Goal: Task Accomplishment & Management: Manage account settings

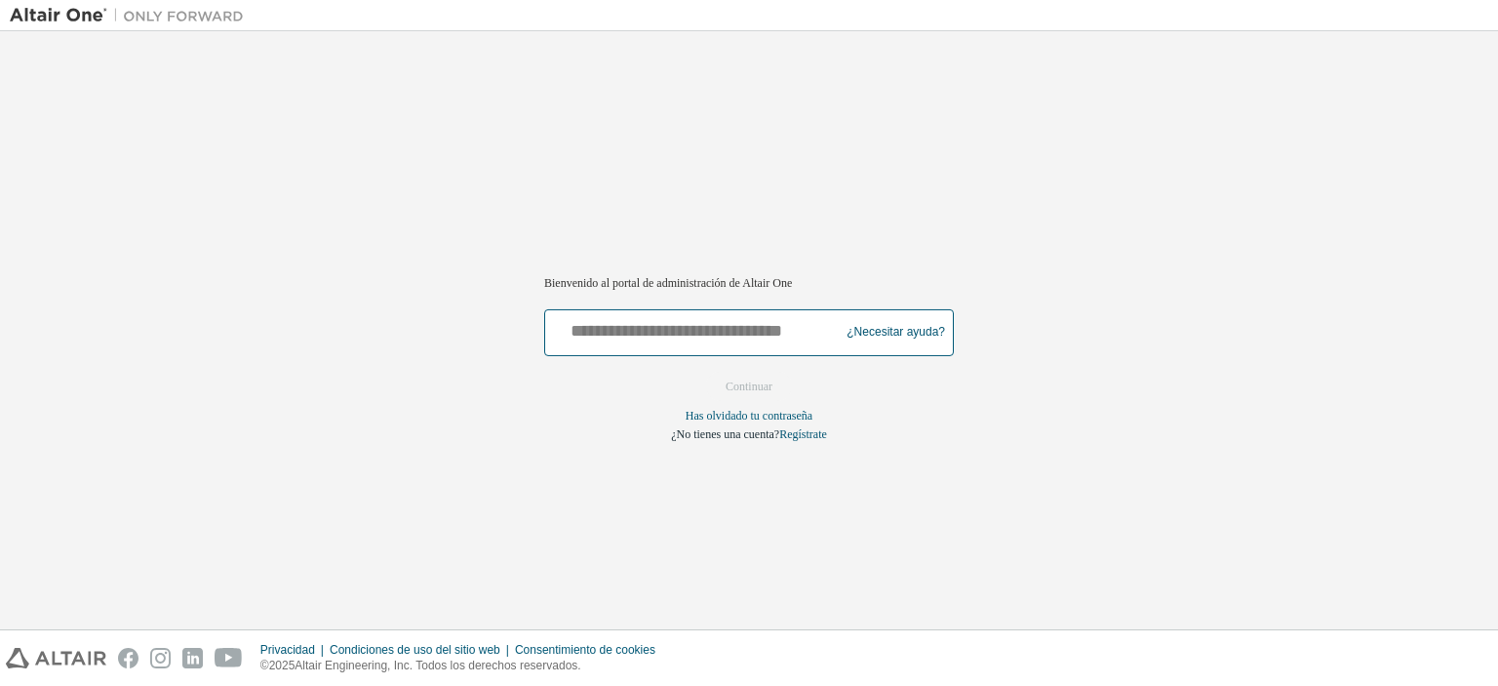
click at [714, 321] on input "text" at bounding box center [695, 328] width 284 height 28
type input "**********"
click at [728, 387] on font "Continuar" at bounding box center [749, 386] width 47 height 14
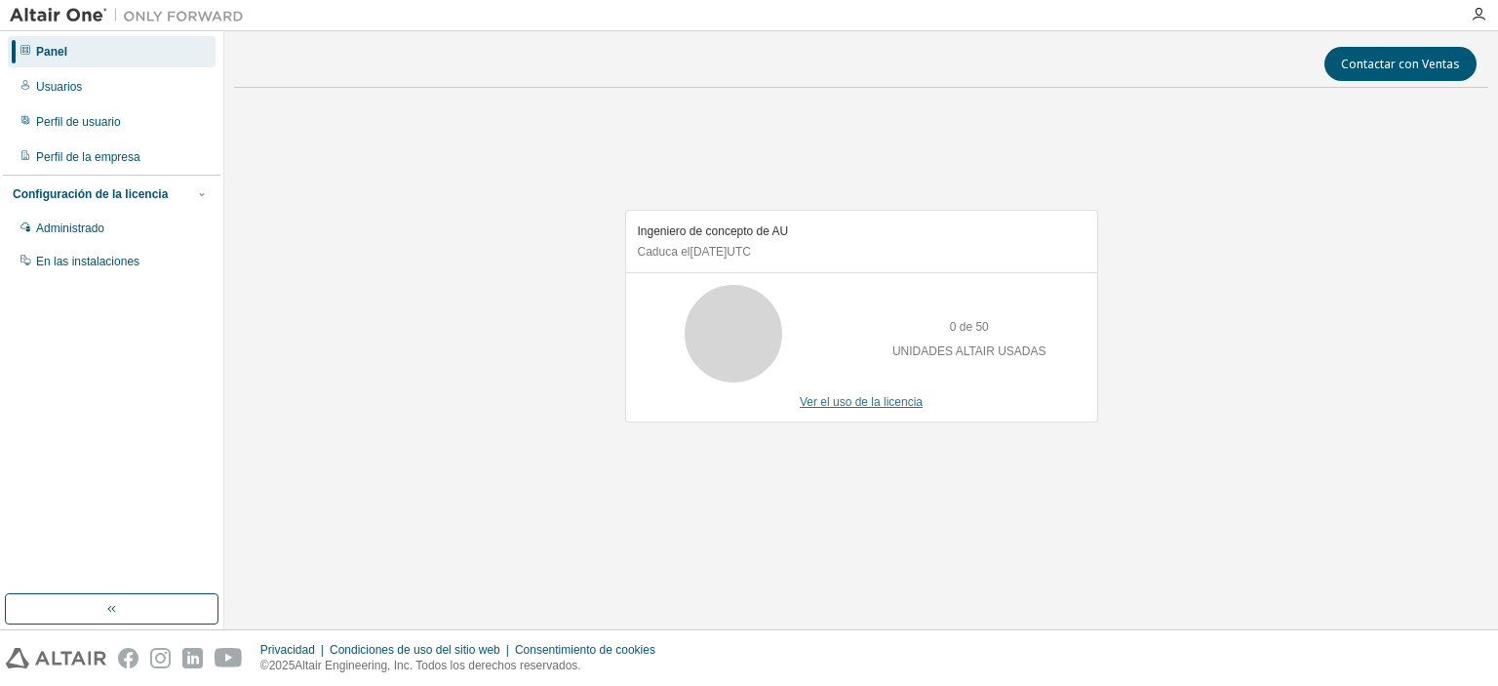
click at [843, 403] on font "Ver el uso de la licencia" at bounding box center [861, 402] width 123 height 14
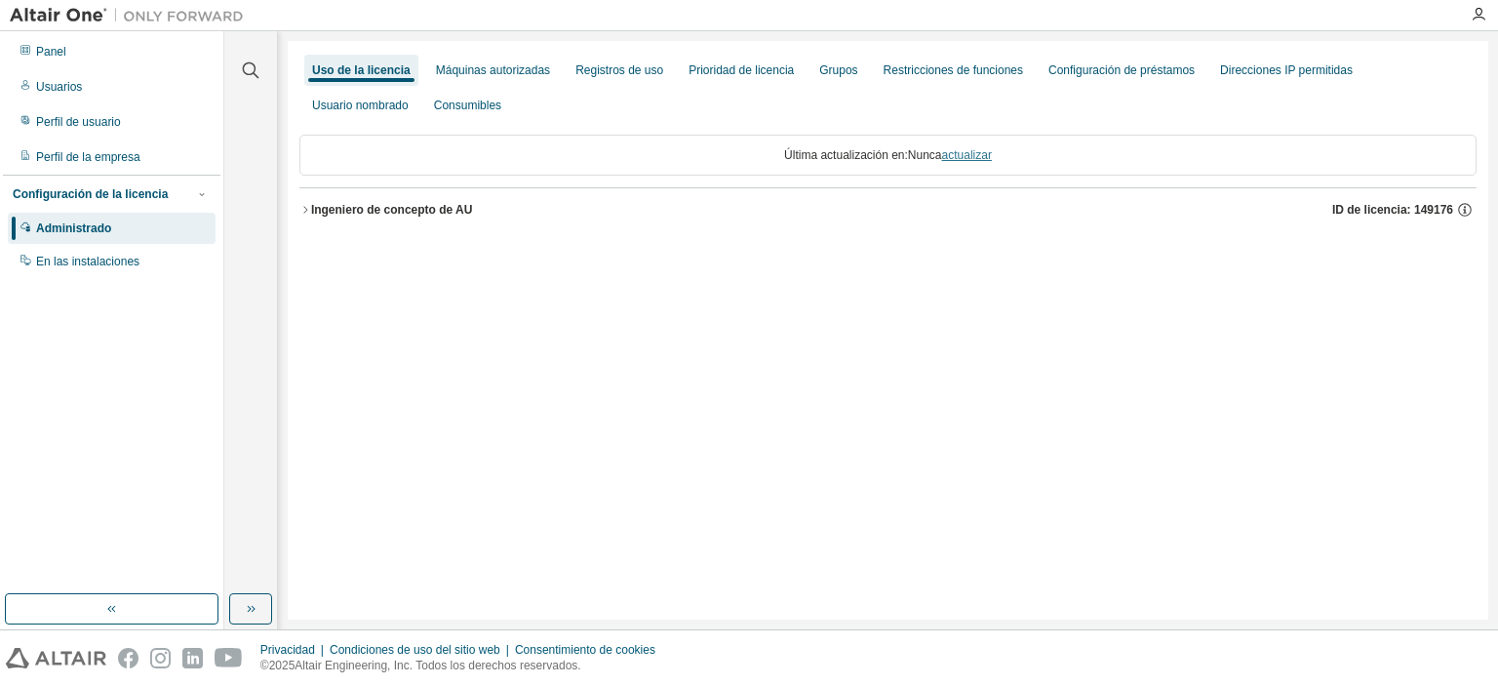
click at [963, 158] on font "actualizar" at bounding box center [967, 155] width 50 height 14
click at [585, 73] on font "Registros de uso" at bounding box center [619, 70] width 88 height 14
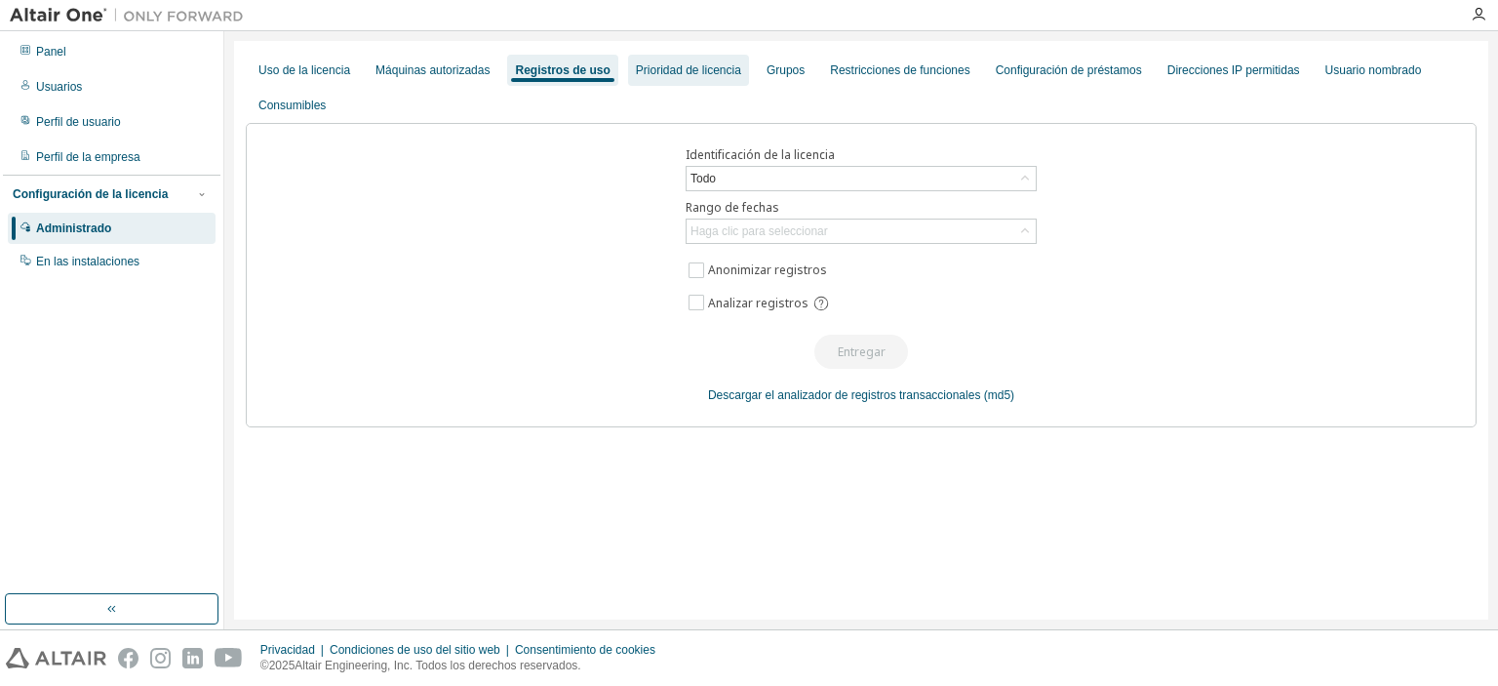
click at [677, 77] on font "Prioridad de licencia" at bounding box center [688, 70] width 105 height 14
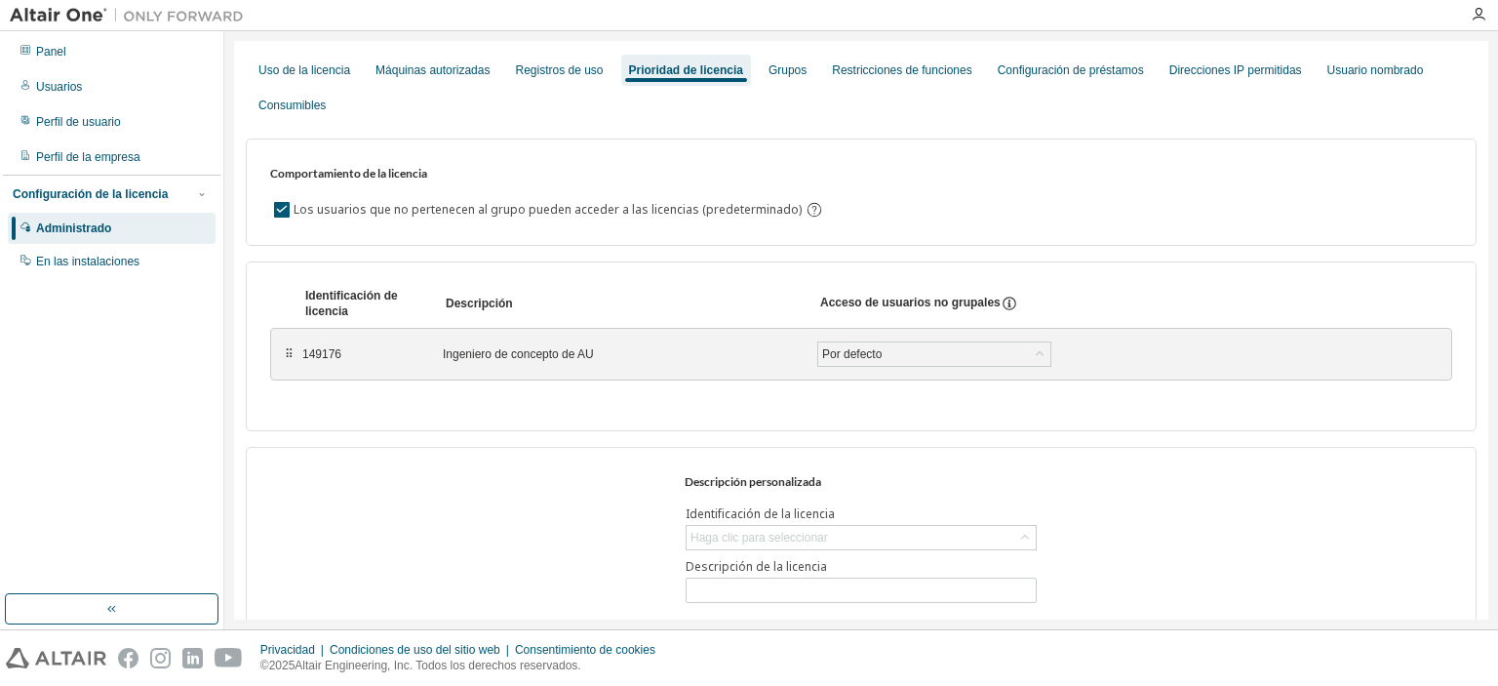
scroll to position [68, 0]
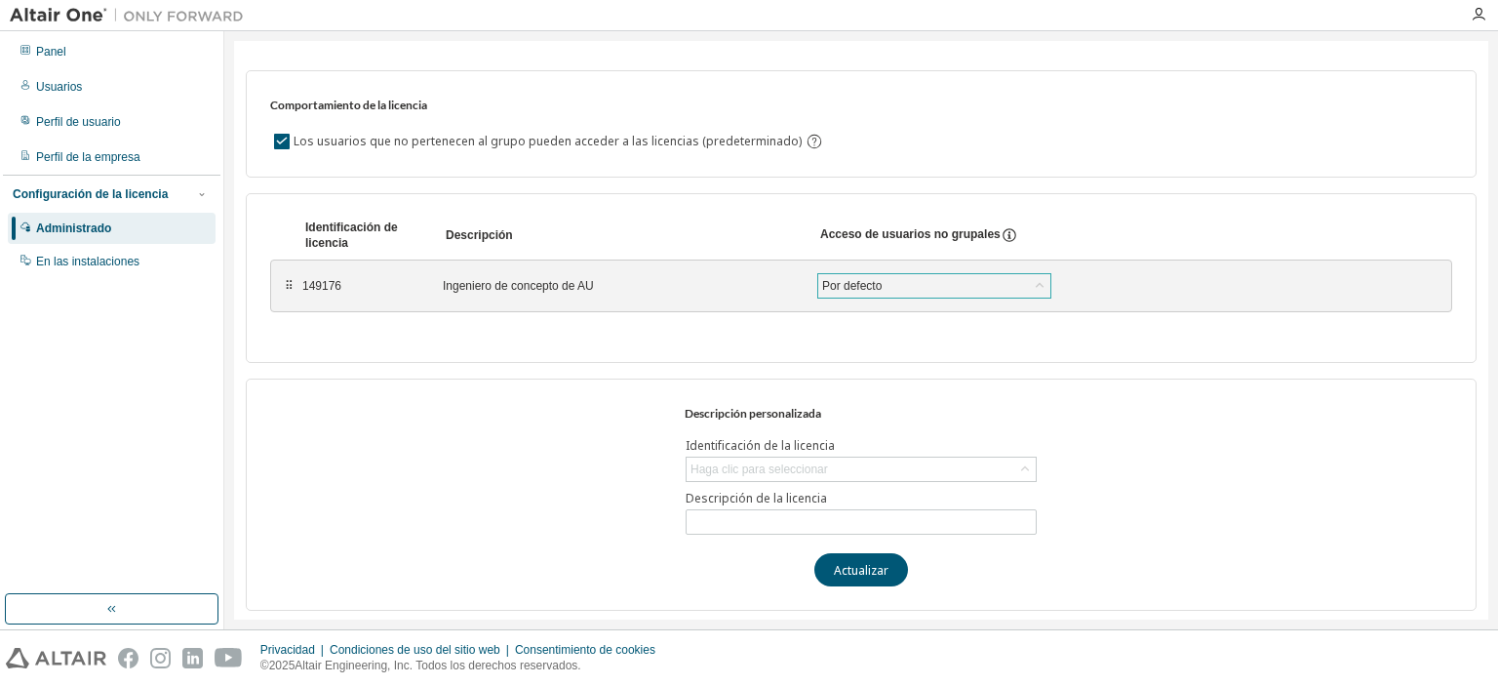
click at [885, 283] on div "Por defecto" at bounding box center [934, 285] width 232 height 23
click at [733, 471] on font "Haga clic para seleccionar" at bounding box center [758, 469] width 137 height 14
click at [859, 523] on font "149176 - Ingeniero de concepto de AU" at bounding box center [787, 521] width 201 height 14
type input "**********"
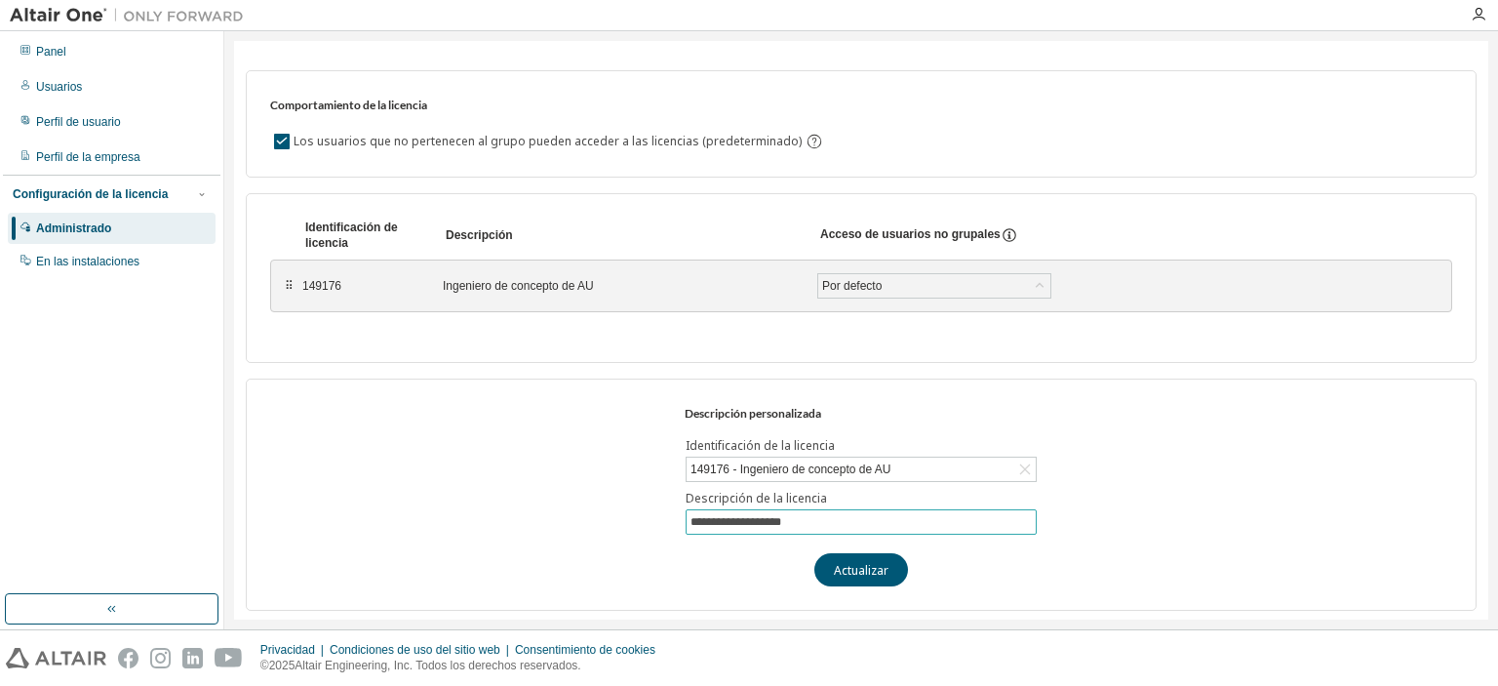
click at [858, 523] on input "**********" at bounding box center [860, 522] width 341 height 16
click at [843, 570] on font "Actualizar" at bounding box center [861, 569] width 55 height 17
drag, startPoint x: 340, startPoint y: 287, endPoint x: 297, endPoint y: 280, distance: 43.4
click at [297, 280] on div "⠿ 149176 Ingeniero de concepto de AU Por defecto Ahorrar" at bounding box center [861, 285] width 1182 height 53
copy font "149176"
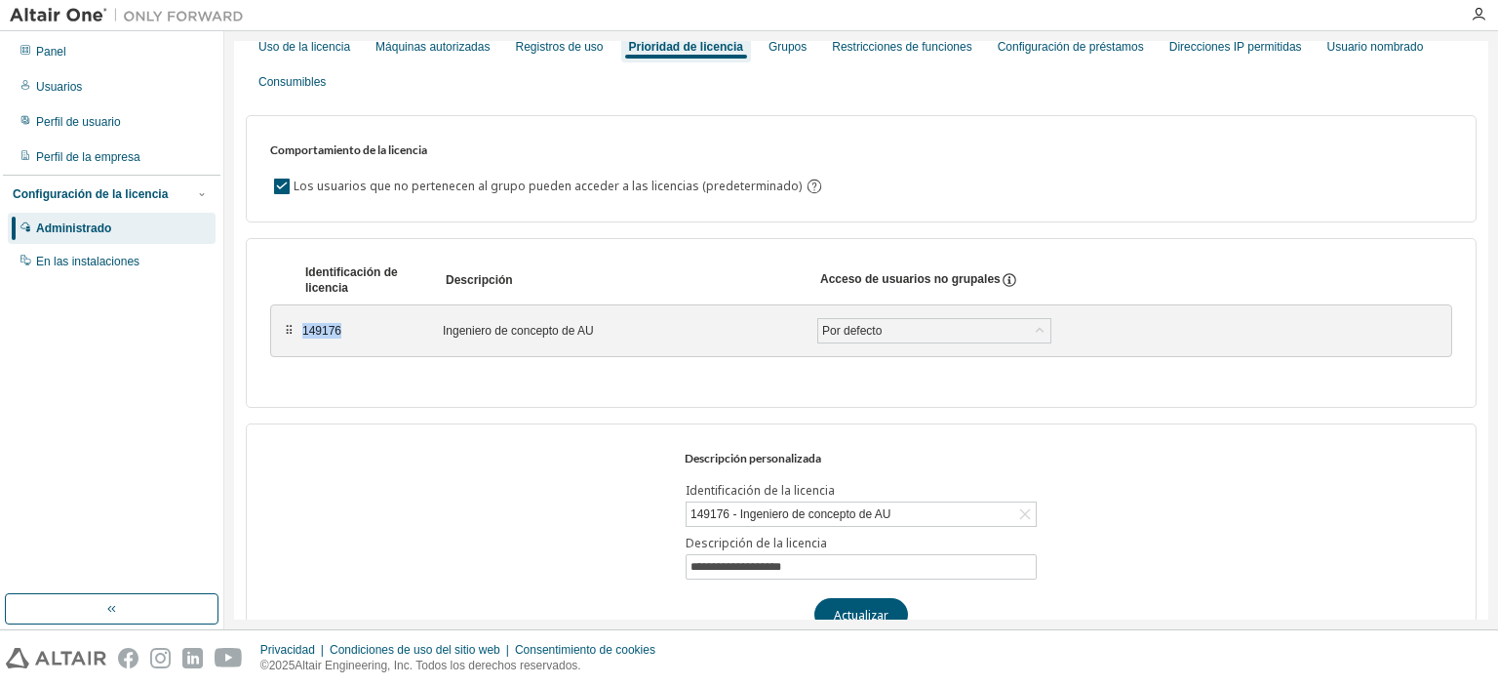
scroll to position [0, 0]
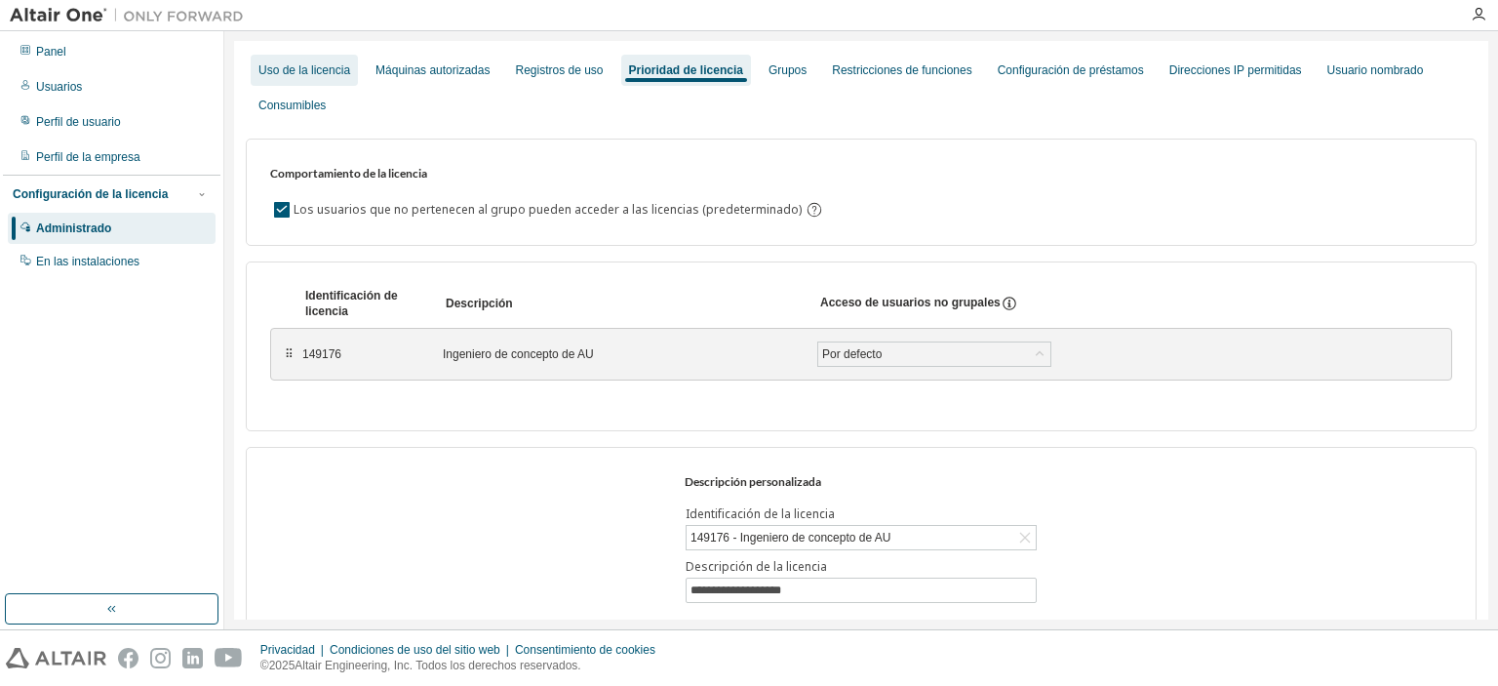
click at [314, 67] on font "Uso de la licencia" at bounding box center [304, 70] width 92 height 14
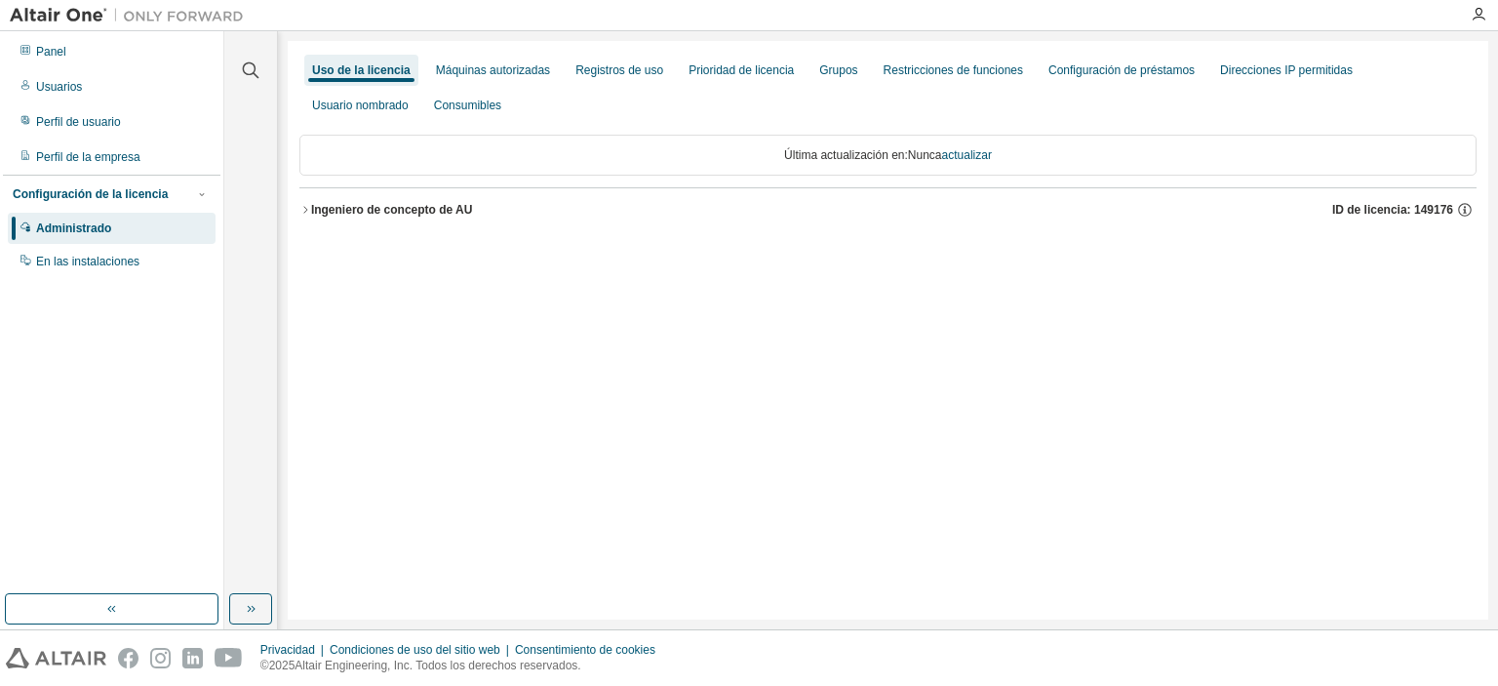
click at [307, 207] on icon "button" at bounding box center [305, 210] width 12 height 12
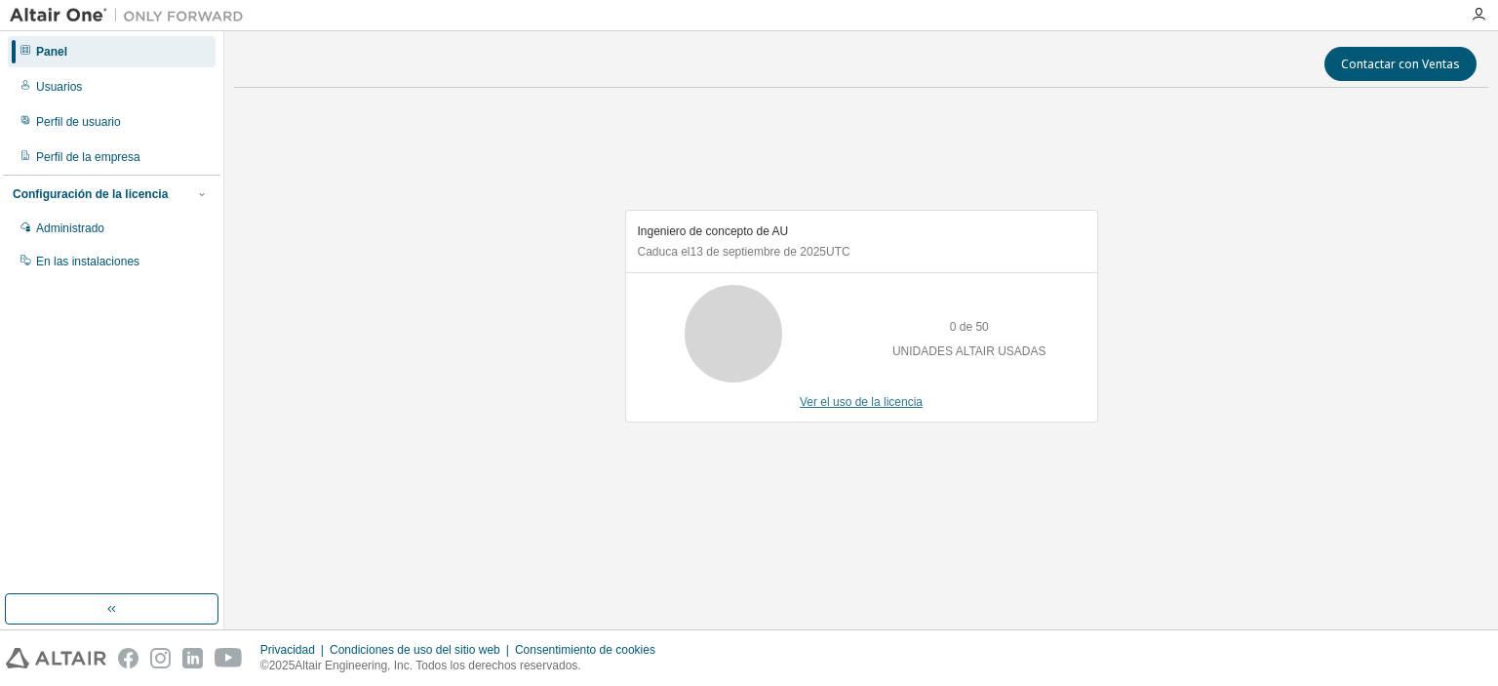
click at [850, 404] on font "Ver el uso de la licencia" at bounding box center [861, 402] width 123 height 14
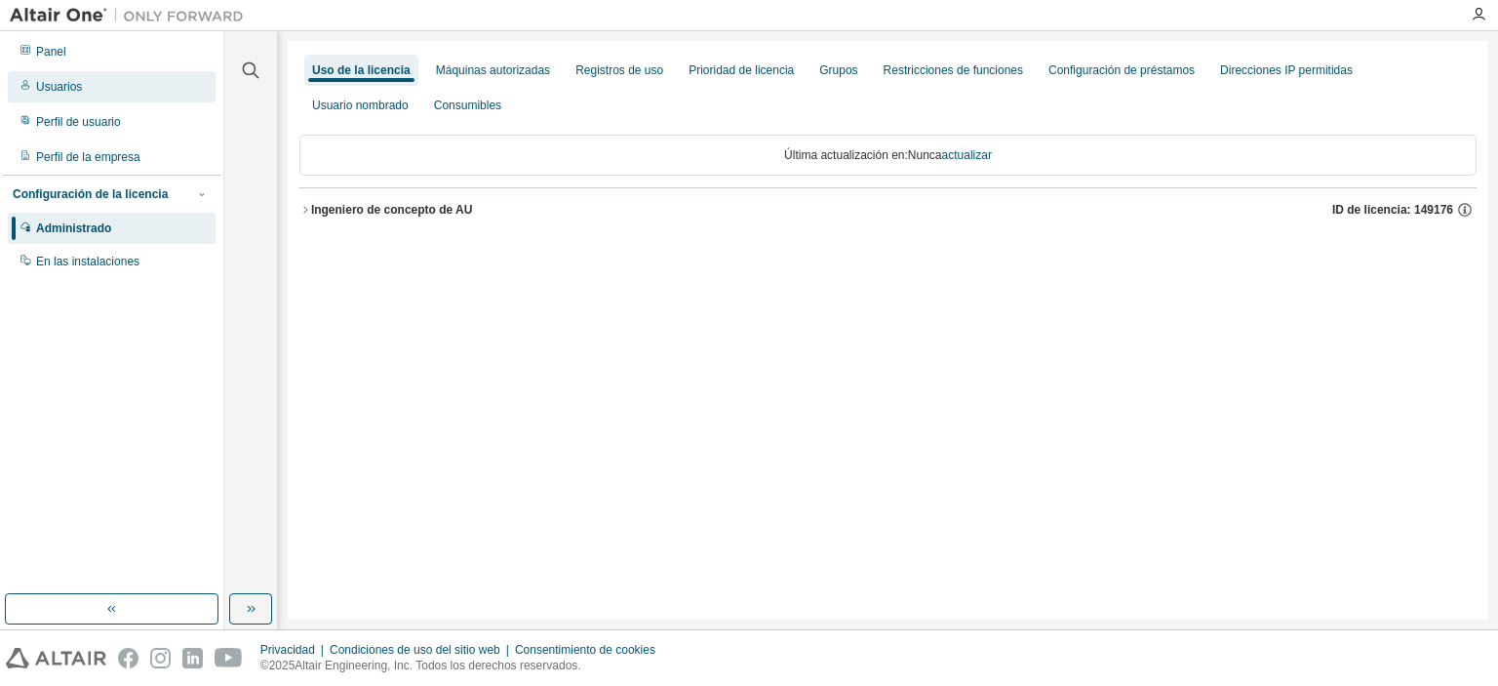
click at [74, 92] on font "Usuarios" at bounding box center [59, 87] width 46 height 14
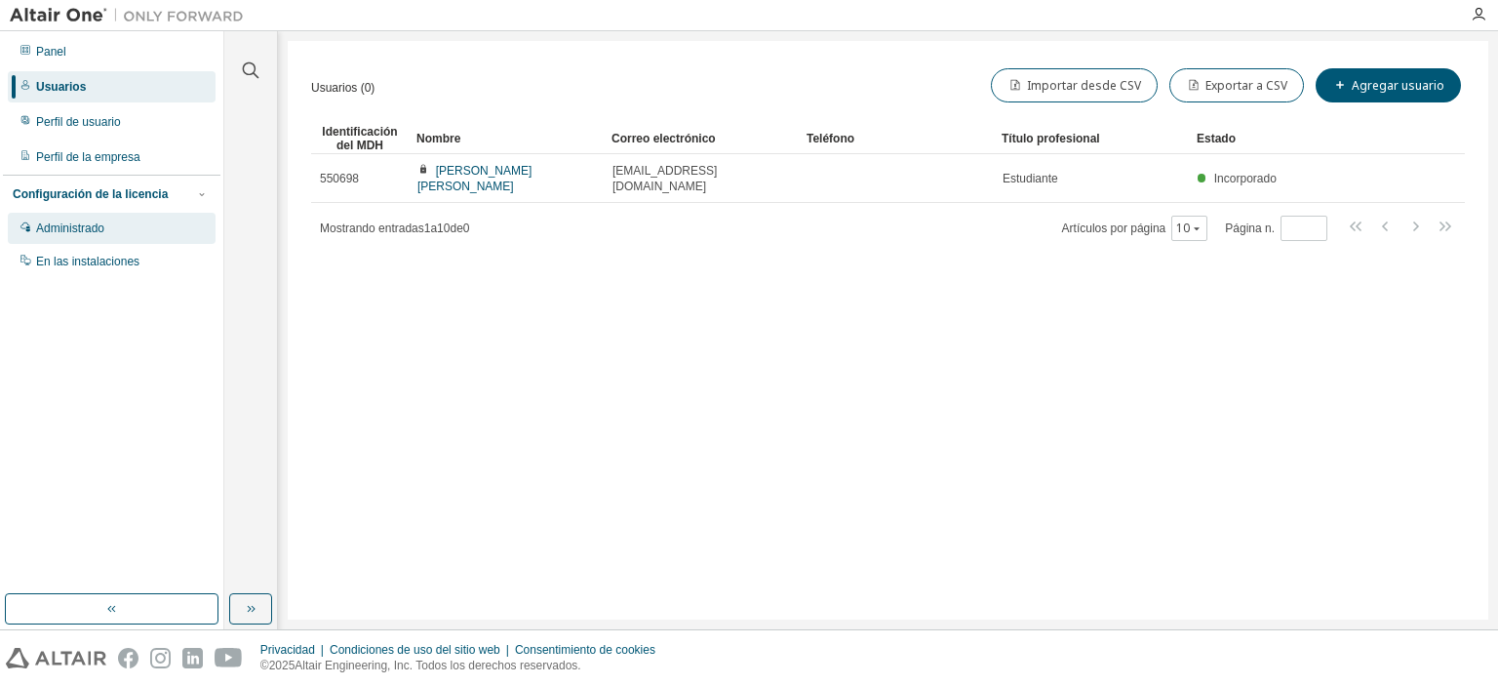
click at [176, 218] on div "Administrado" at bounding box center [112, 228] width 208 height 31
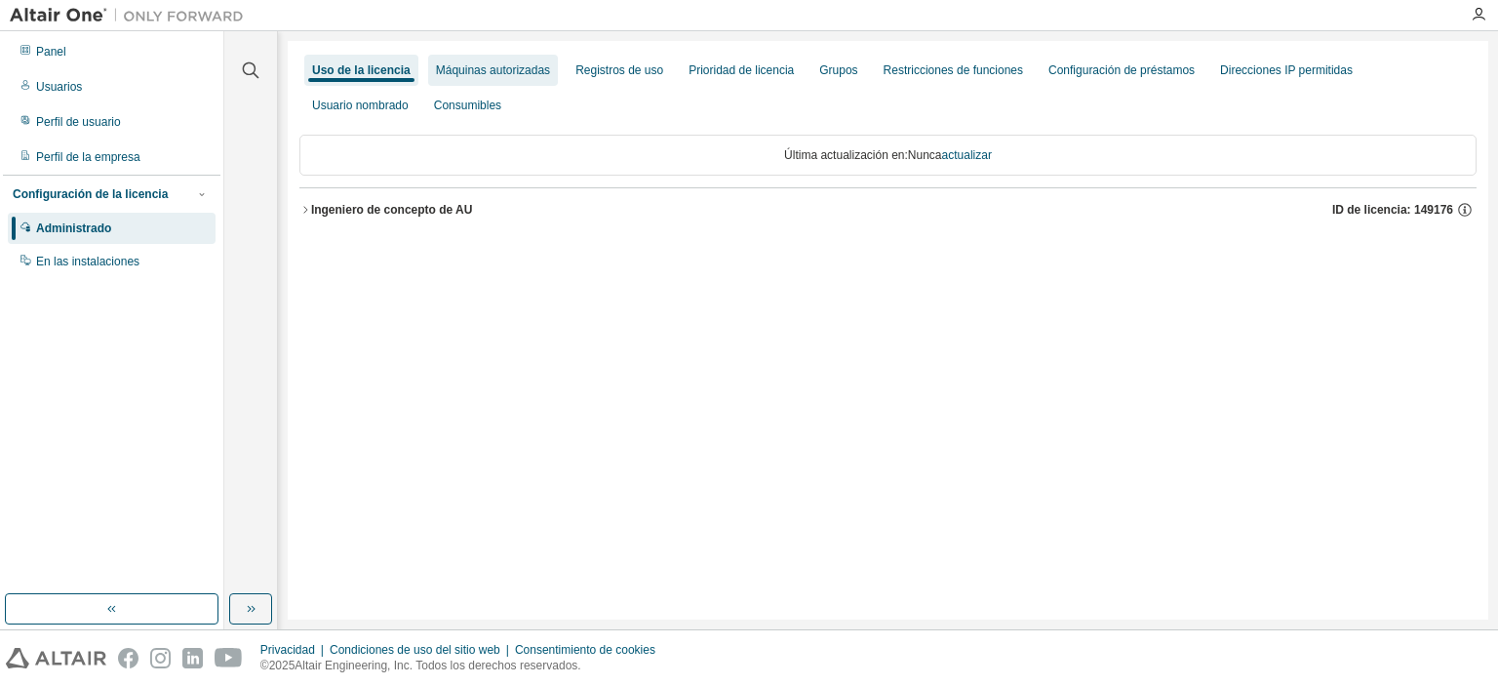
click at [484, 73] on font "Máquinas autorizadas" at bounding box center [493, 70] width 114 height 14
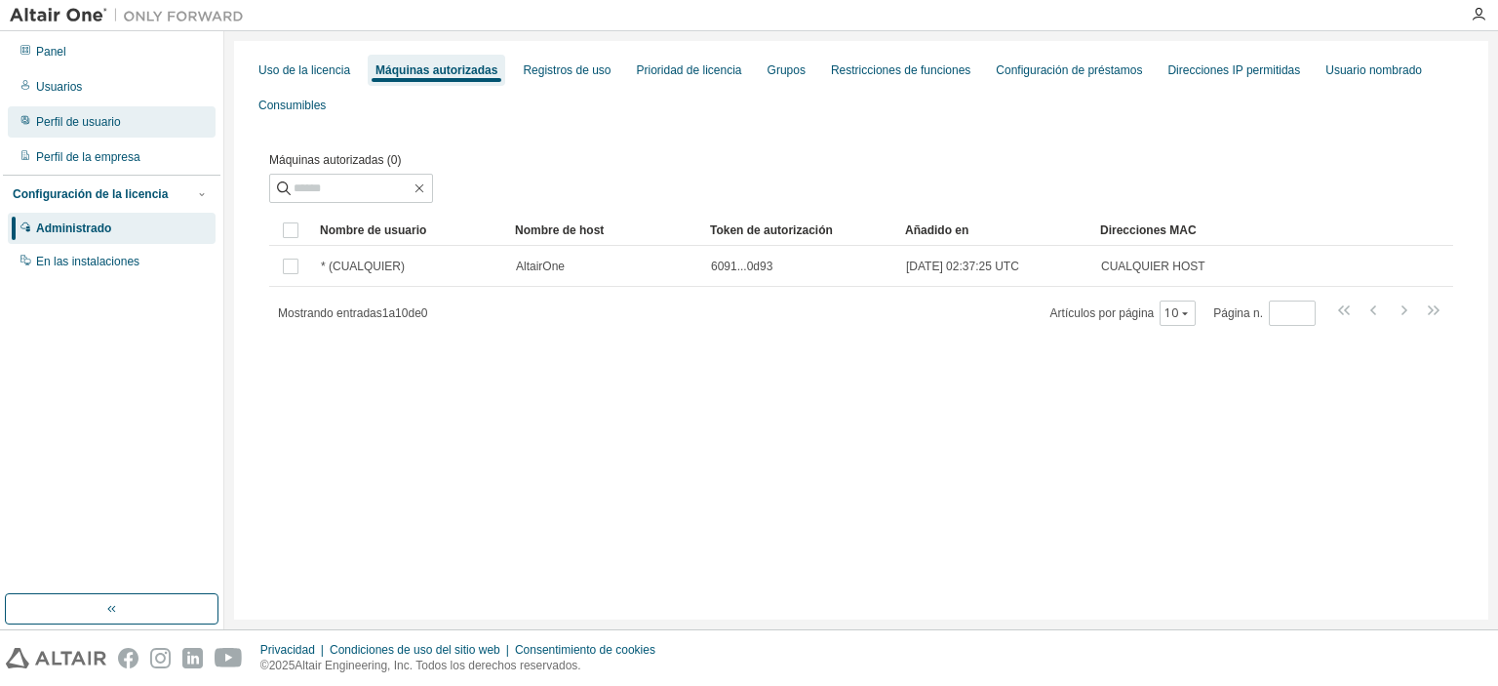
click at [118, 132] on div "Perfil de usuario" at bounding box center [112, 121] width 208 height 31
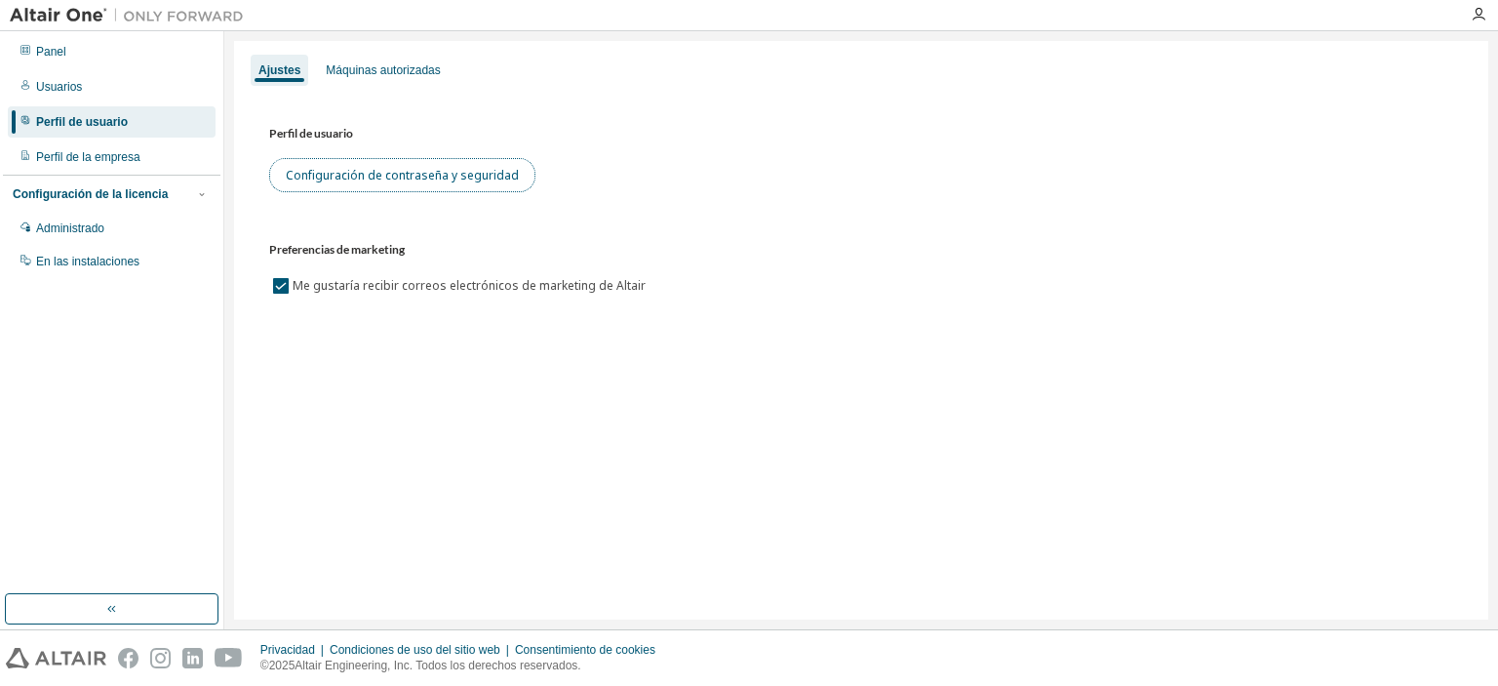
click at [439, 190] on button "Configuración de contraseña y seguridad" at bounding box center [402, 175] width 266 height 34
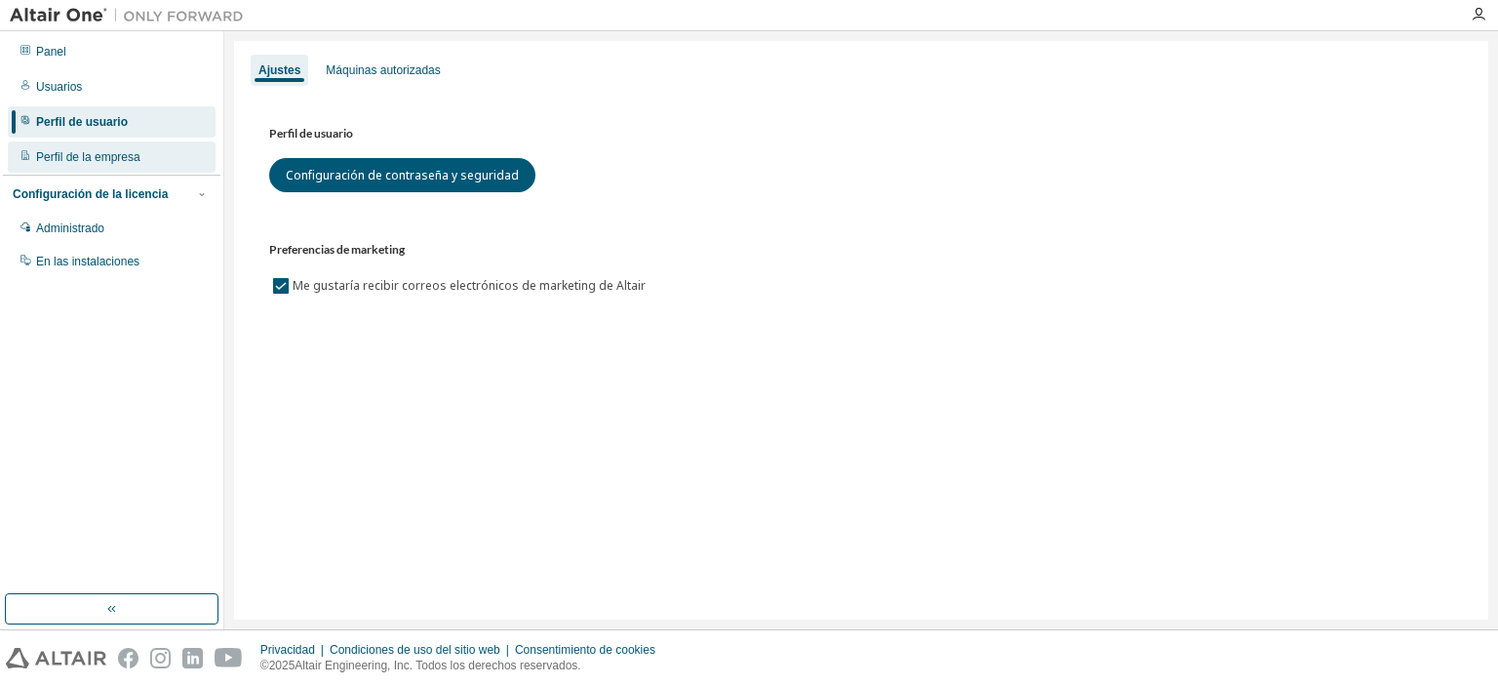
click at [121, 145] on div "Perfil de la empresa" at bounding box center [112, 156] width 208 height 31
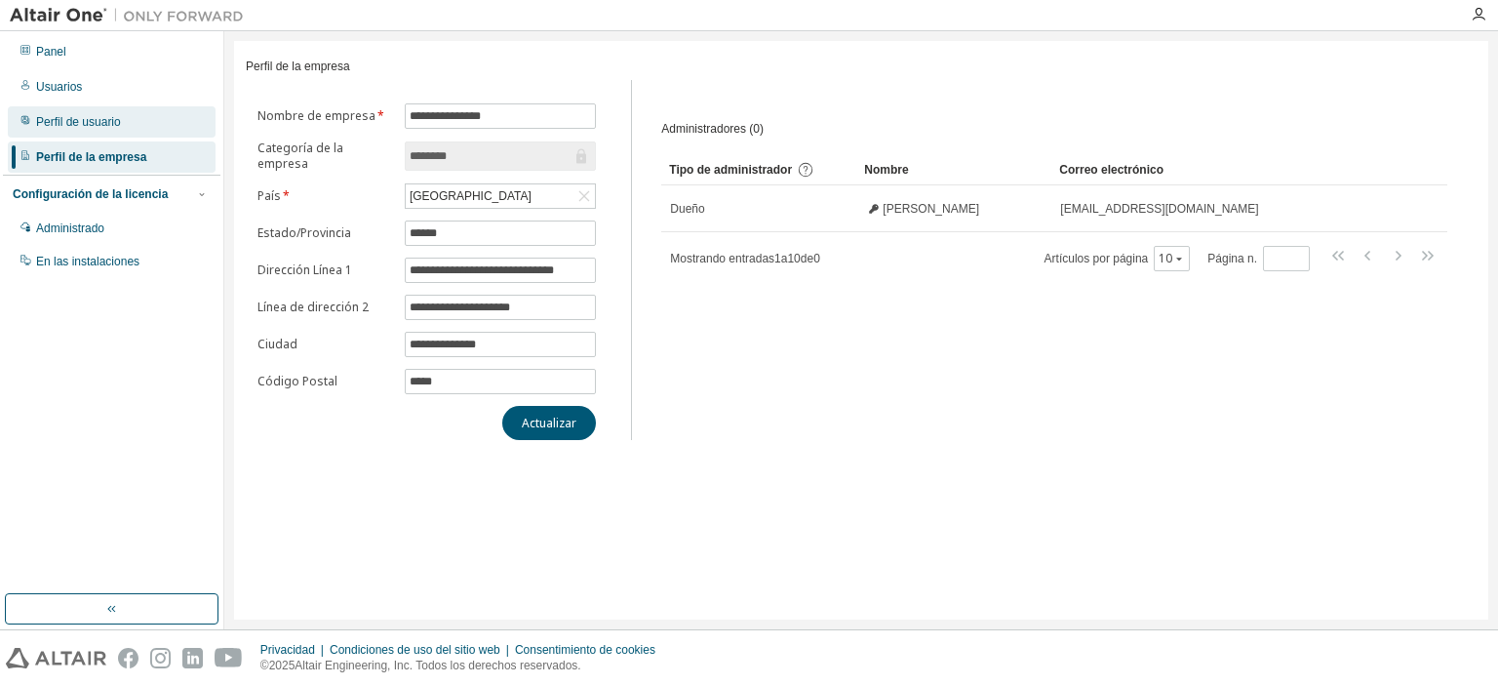
click at [78, 136] on div "Perfil de usuario" at bounding box center [112, 121] width 208 height 31
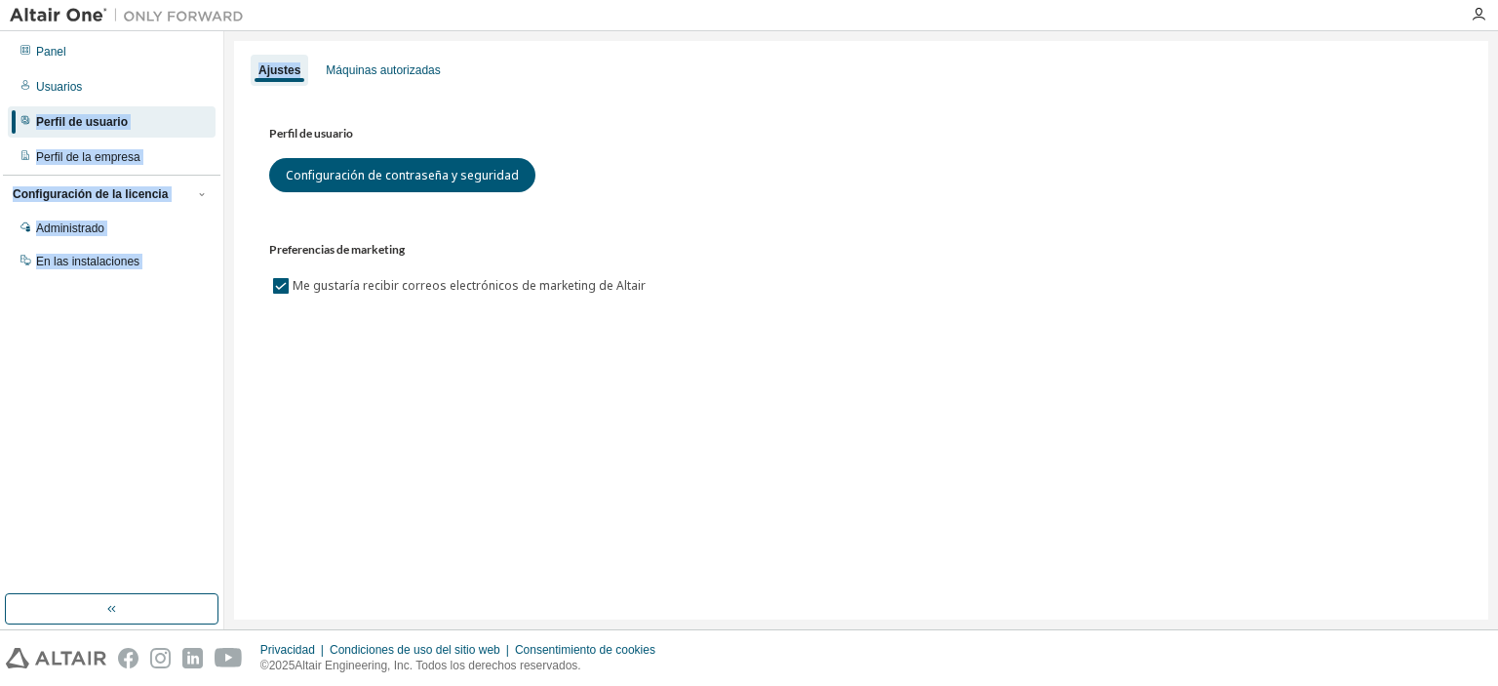
drag, startPoint x: 86, startPoint y: 85, endPoint x: 308, endPoint y: 81, distance: 222.4
click at [270, 80] on div "Panel Usuarios Perfil de usuario Perfil de la empresa Configuración de la licen…" at bounding box center [749, 330] width 1498 height 598
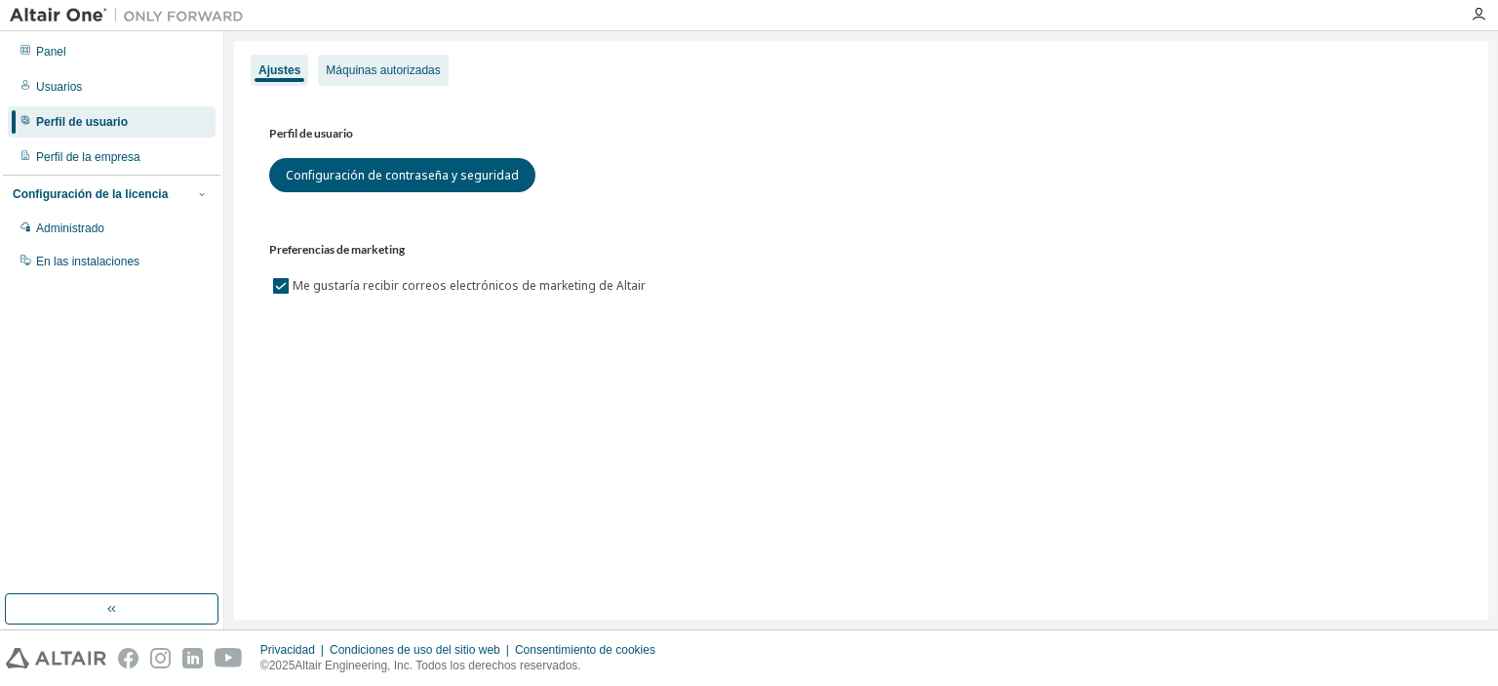
click at [335, 81] on div "Máquinas autorizadas" at bounding box center [383, 70] width 130 height 31
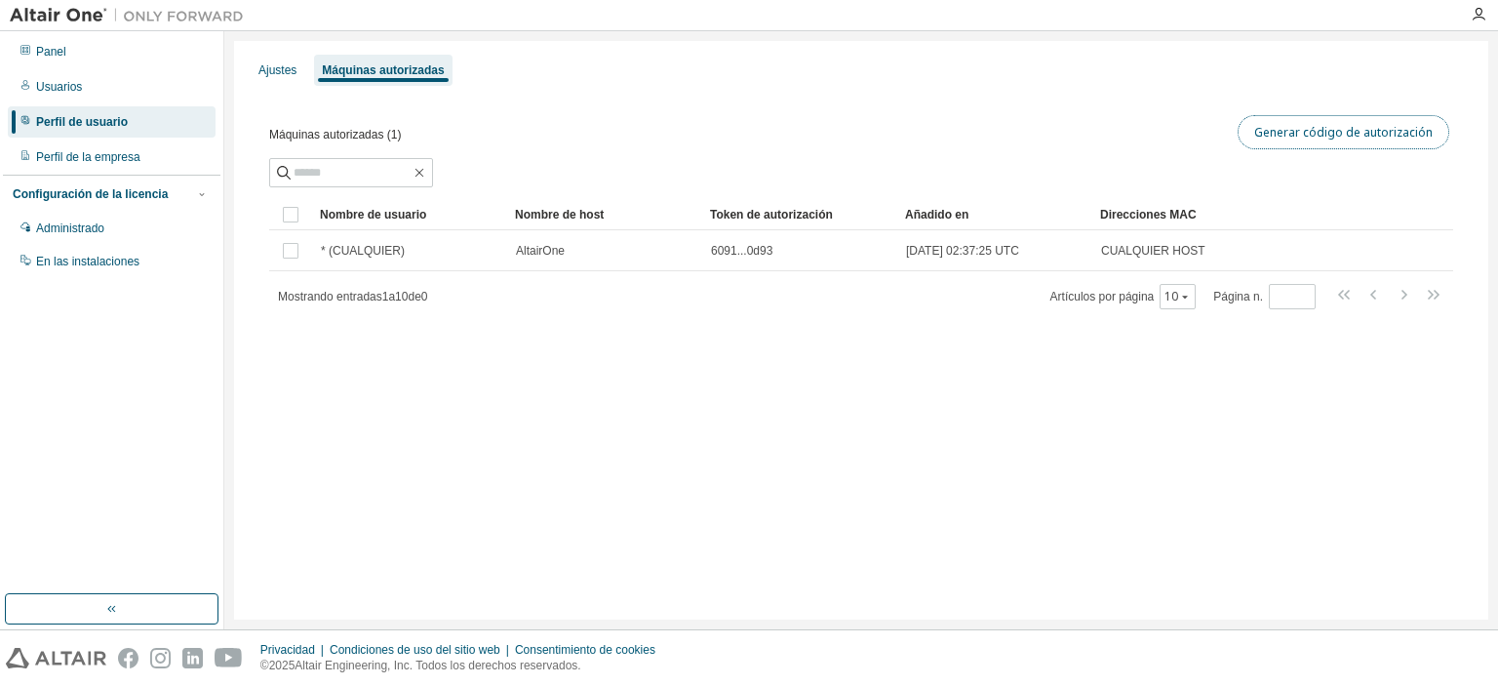
click at [1318, 132] on font "Generar código de autorización" at bounding box center [1343, 132] width 178 height 17
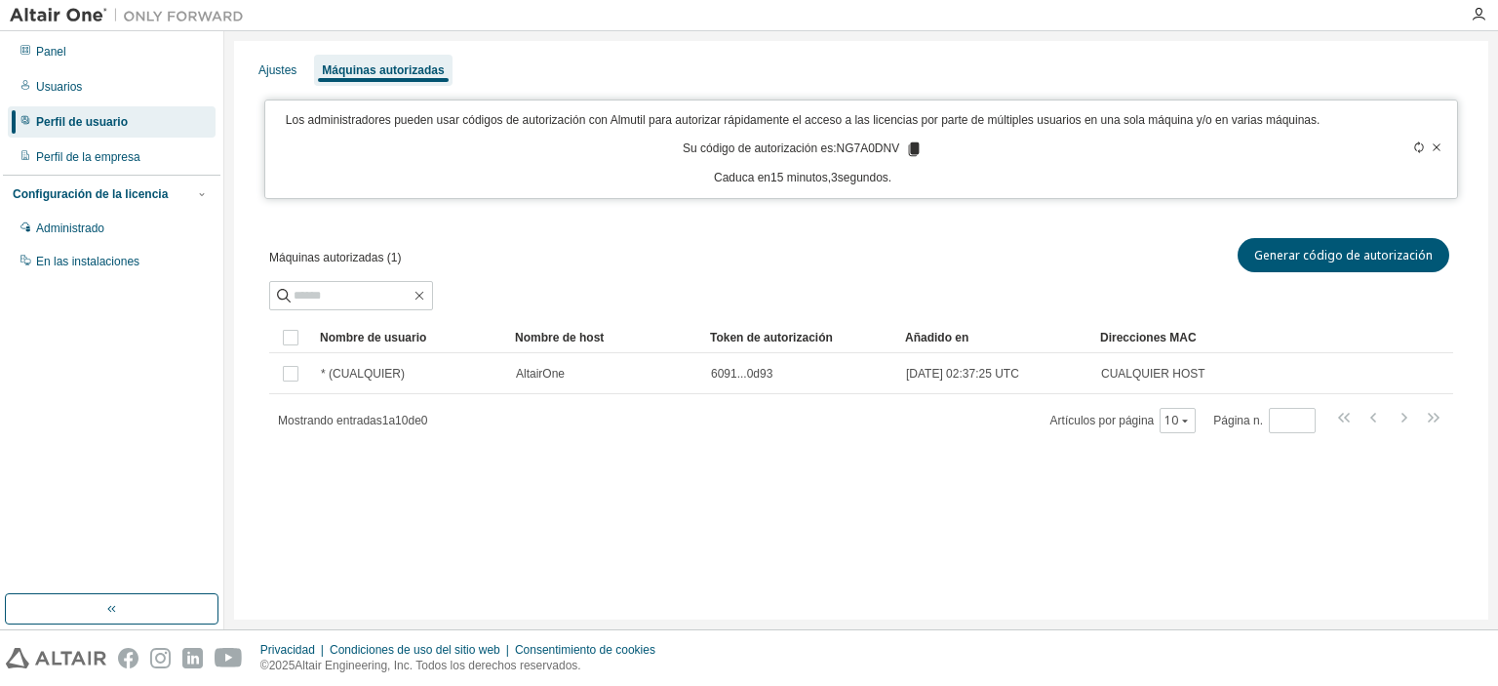
drag, startPoint x: 835, startPoint y: 148, endPoint x: 889, endPoint y: 147, distance: 54.6
click at [889, 147] on p "Su código de autorización es: NG7A0DNV" at bounding box center [803, 149] width 240 height 18
click at [908, 148] on icon at bounding box center [914, 149] width 18 height 18
drag, startPoint x: 894, startPoint y: 149, endPoint x: 836, endPoint y: 146, distance: 58.6
click at [836, 146] on font "NG7A0DNV" at bounding box center [867, 148] width 63 height 14
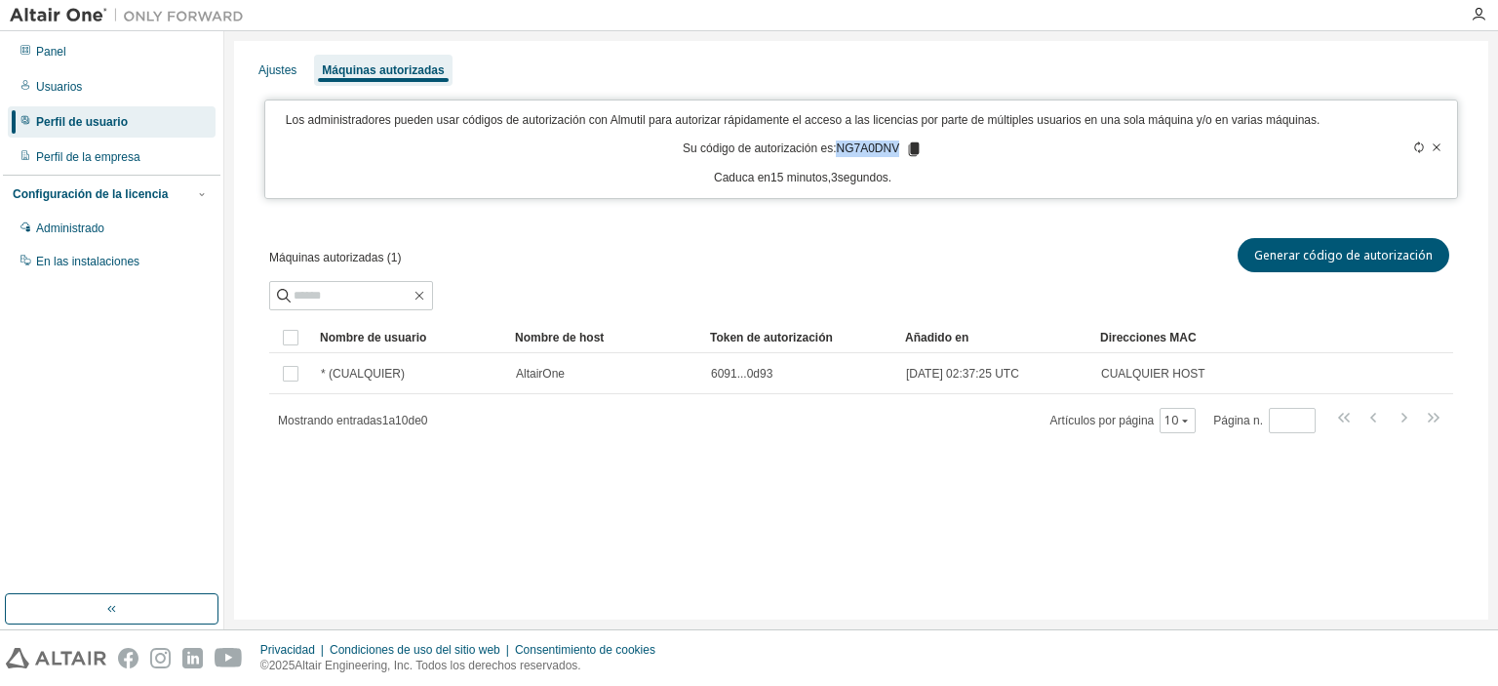
copy font "NG7A0DNV"
click at [876, 227] on div "Máquinas autorizadas (1) Generar código de autorización Claro Carga Ahorrar Gua…" at bounding box center [861, 348] width 1231 height 274
click at [1351, 245] on button "Generar código de autorización" at bounding box center [1343, 255] width 212 height 34
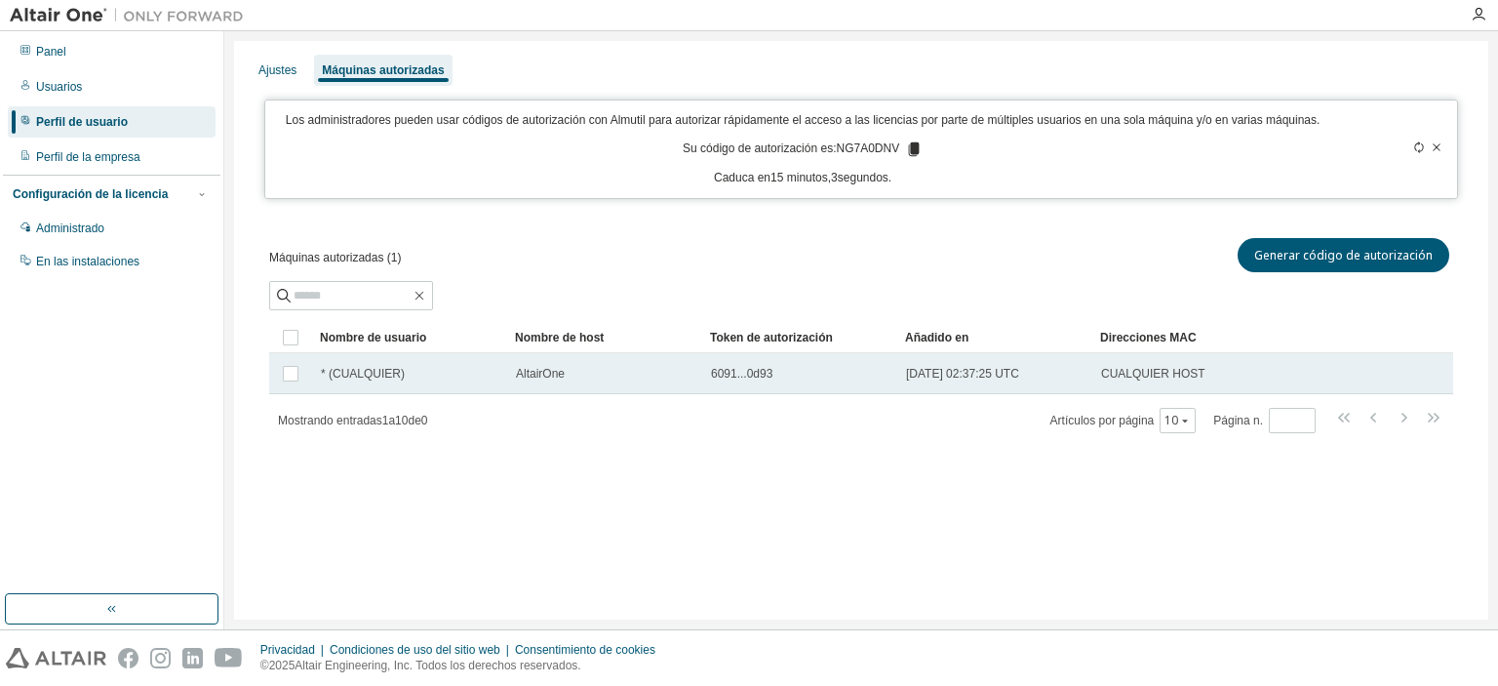
click at [731, 373] on font "6091...0d93" at bounding box center [741, 374] width 61 height 14
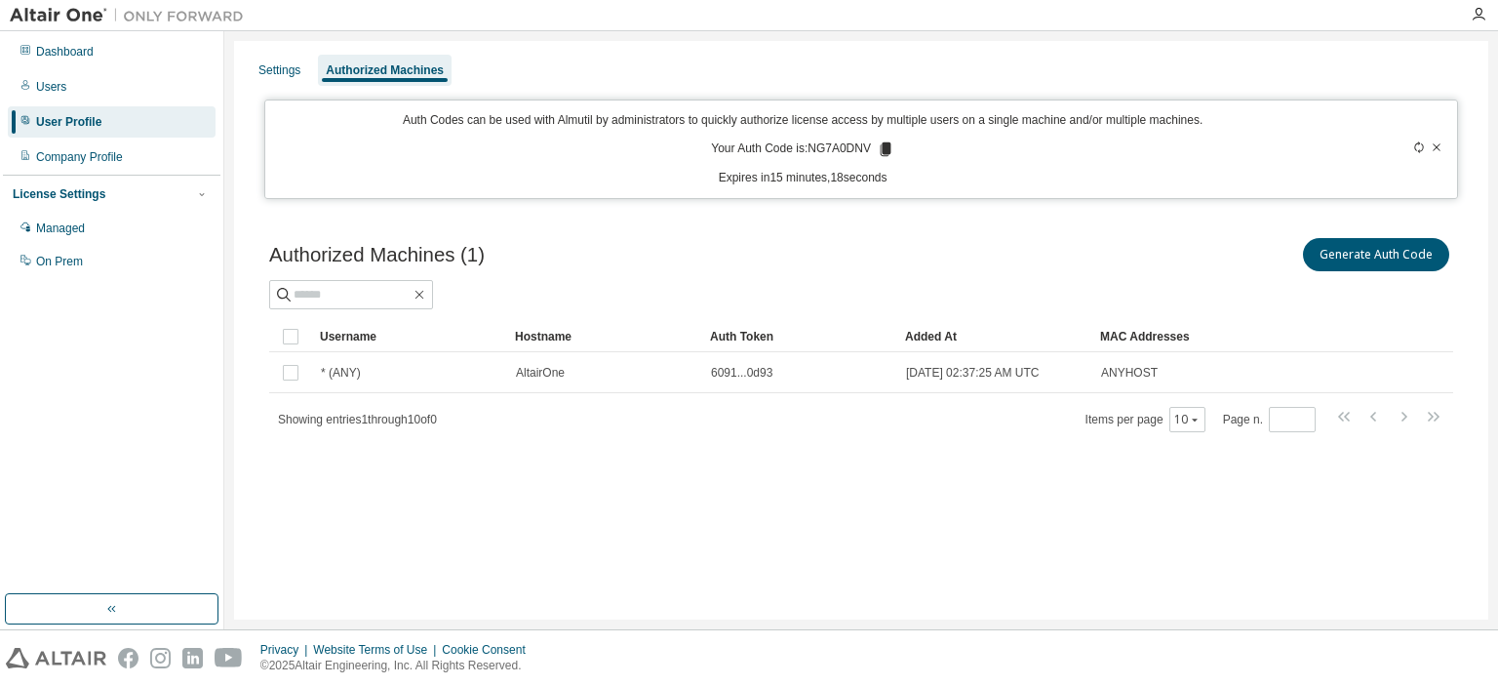
click at [789, 467] on div "Authorized Machines (1) Generate Auth Code Clear Load Save Save As Field Operat…" at bounding box center [861, 347] width 1231 height 273
click at [1190, 426] on div "10" at bounding box center [1187, 419] width 36 height 25
click at [1209, 232] on div "Authorized Machines (1) Generate Auth Code Clear Load Save Save As Field Operat…" at bounding box center [861, 347] width 1231 height 273
click at [792, 479] on div "Authorized Machines (1) Generate Auth Code Clear Load Save Save As Field Operat…" at bounding box center [861, 347] width 1231 height 273
